Goal: Answer question/provide support: Share knowledge or assist other users

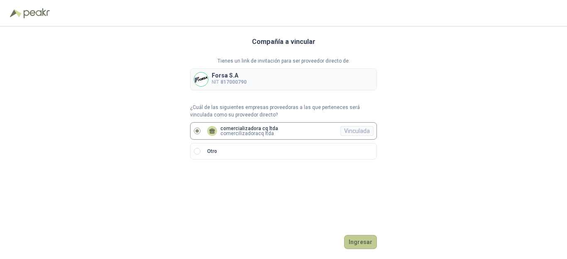
click at [353, 238] on button "Ingresar" at bounding box center [360, 242] width 33 height 14
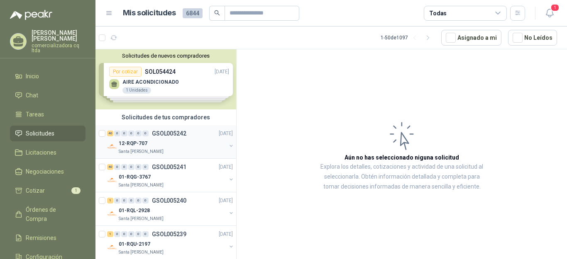
click at [134, 143] on p "12-RQP-707" at bounding box center [133, 144] width 29 height 8
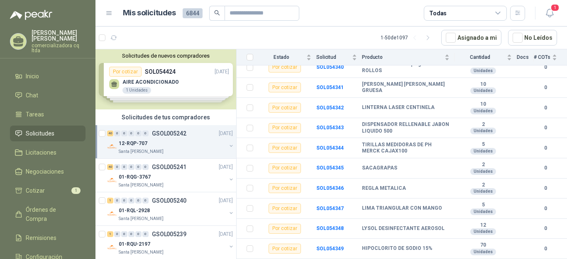
scroll to position [469, 0]
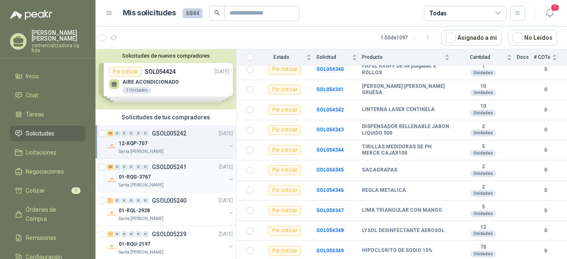
click at [127, 179] on p "01-RQG-3767" at bounding box center [135, 177] width 32 height 8
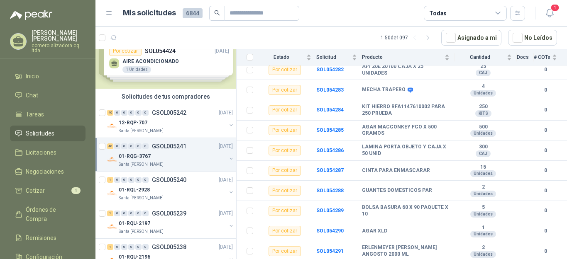
scroll to position [27, 0]
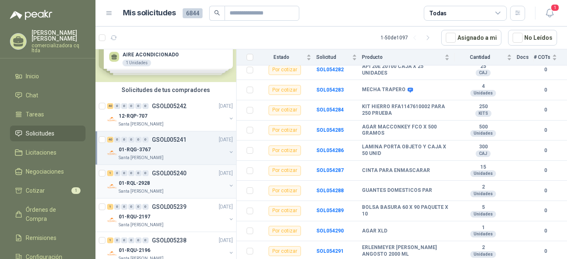
click at [141, 187] on p "01-RQL-2928" at bounding box center [134, 184] width 31 height 8
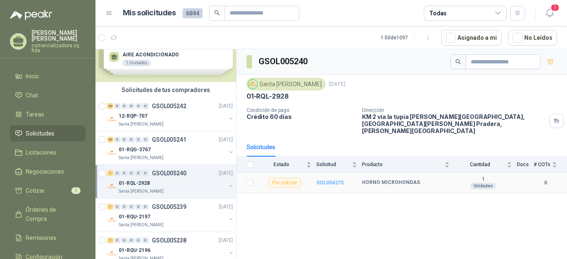
click at [336, 180] on b "SOL054275" at bounding box center [329, 183] width 27 height 6
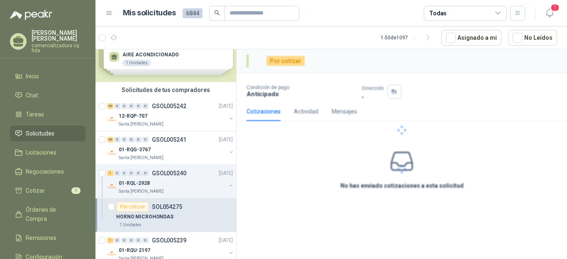
click at [149, 219] on p "HORNO MICROHONDAS" at bounding box center [144, 217] width 57 height 8
click at [404, 121] on div "Cotizaciones Actividad Mensajes" at bounding box center [401, 111] width 310 height 19
click at [174, 215] on div "HORNO MICROHONDAS" at bounding box center [174, 217] width 117 height 10
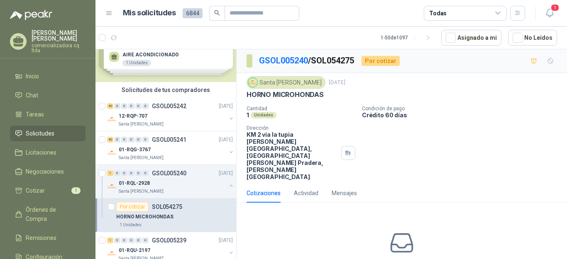
click at [32, 130] on span "Solicitudes" at bounding box center [40, 133] width 29 height 9
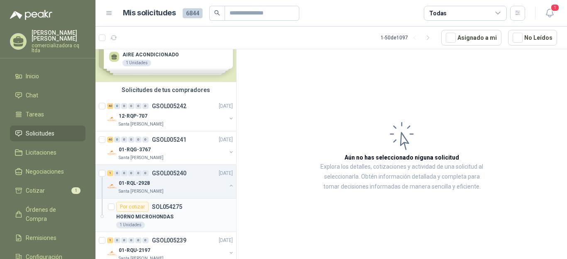
click at [140, 215] on p "HORNO MICROHONDAS" at bounding box center [144, 217] width 57 height 8
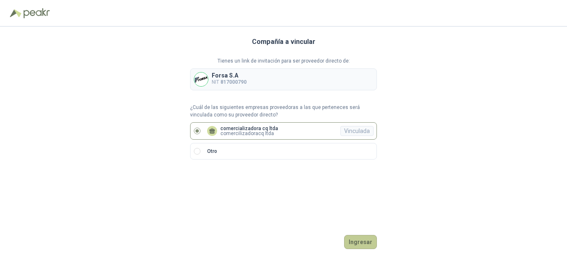
click at [357, 245] on button "Ingresar" at bounding box center [360, 242] width 33 height 14
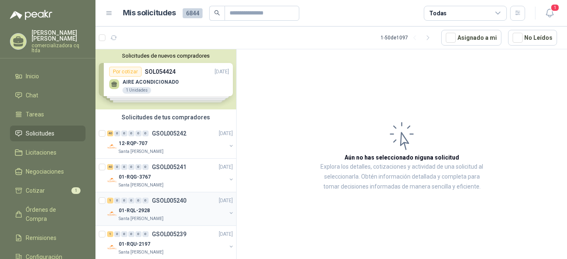
click at [164, 203] on p "GSOL005240" at bounding box center [169, 201] width 34 height 6
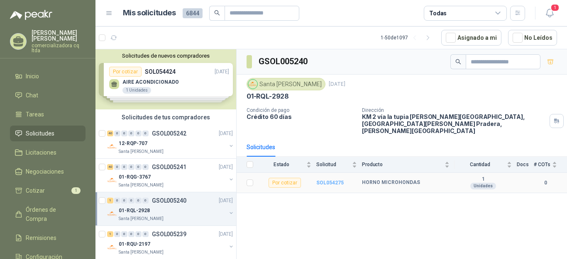
click at [332, 180] on b "SOL054275" at bounding box center [329, 183] width 27 height 6
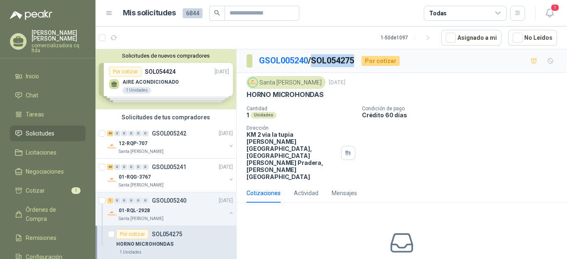
drag, startPoint x: 315, startPoint y: 59, endPoint x: 357, endPoint y: 58, distance: 41.9
click at [355, 58] on p "GSOL005240 / SOL054275" at bounding box center [307, 60] width 96 height 13
copy p "SOL054275"
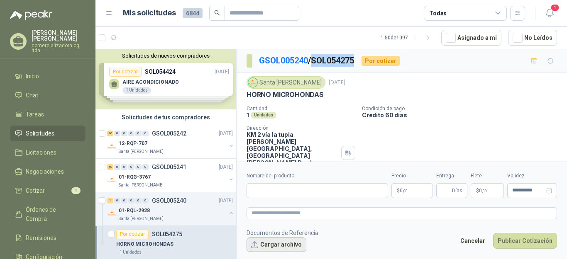
click at [272, 246] on button "Cargar archivo" at bounding box center [276, 245] width 60 height 15
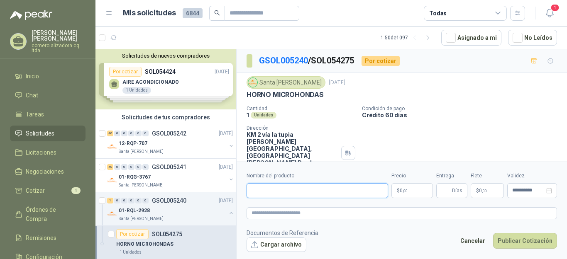
click at [261, 192] on input "Nombre del producto" at bounding box center [316, 190] width 141 height 15
type input "**********"
click at [417, 193] on p "$ 0 ,00" at bounding box center [411, 190] width 41 height 15
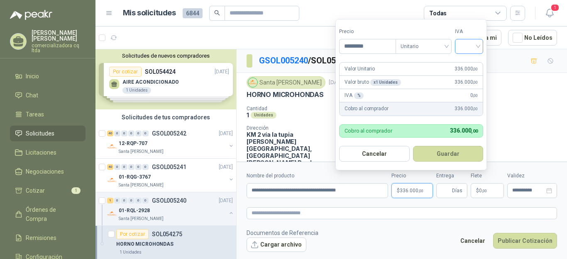
click at [482, 48] on div at bounding box center [469, 46] width 28 height 15
type input "*********"
click at [474, 64] on div "19%" at bounding box center [470, 63] width 15 height 9
click at [447, 194] on input "Entrega" at bounding box center [445, 191] width 9 height 14
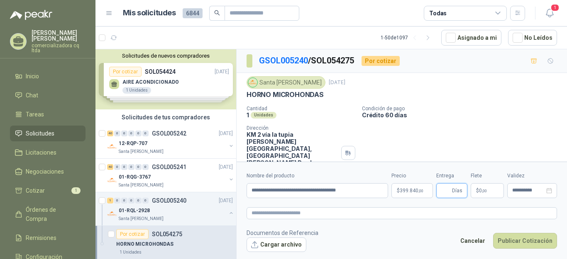
type input "*"
click at [511, 240] on button "Publicar Cotización" at bounding box center [525, 241] width 64 height 16
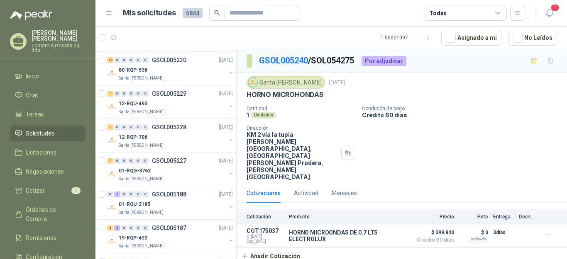
scroll to position [418, 0]
